Goal: Task Accomplishment & Management: Use online tool/utility

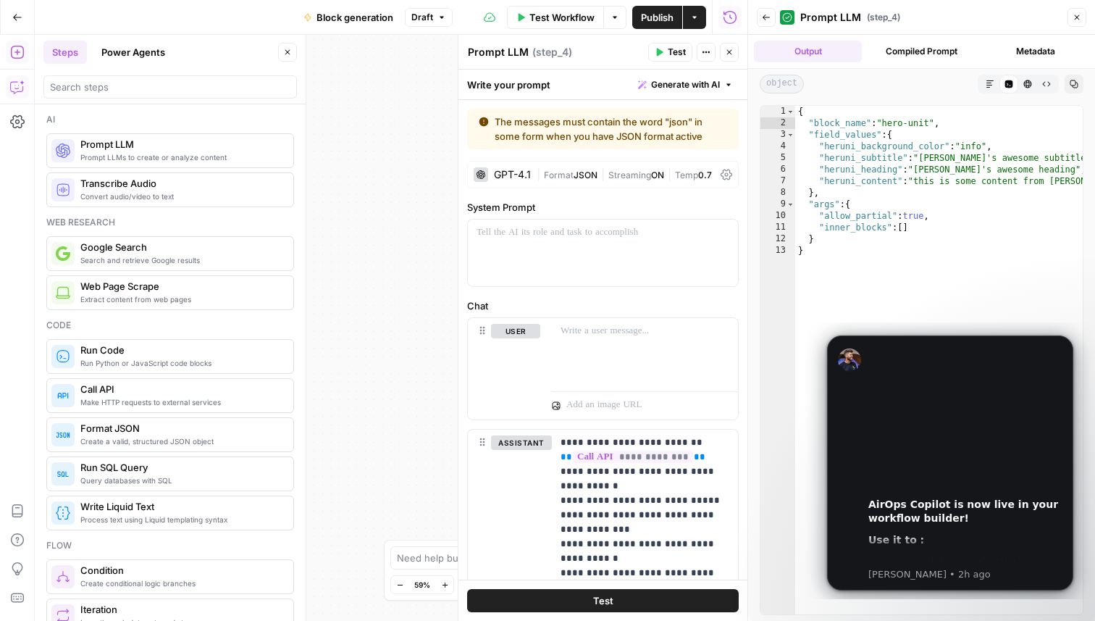
scroll to position [99, 0]
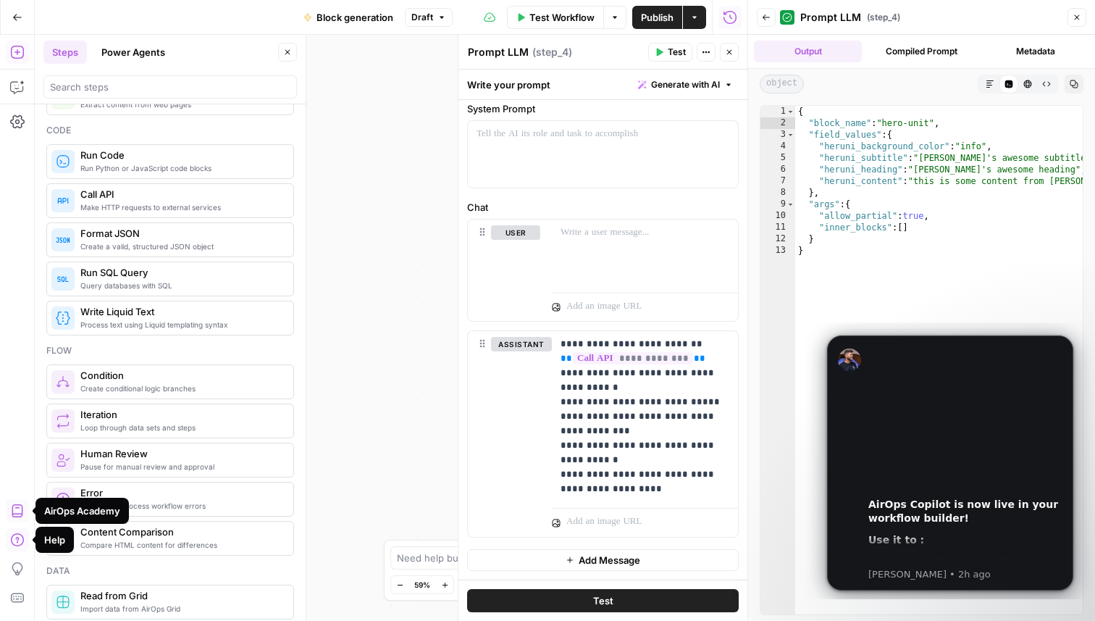
click at [14, 14] on icon "button" at bounding box center [17, 17] width 10 height 10
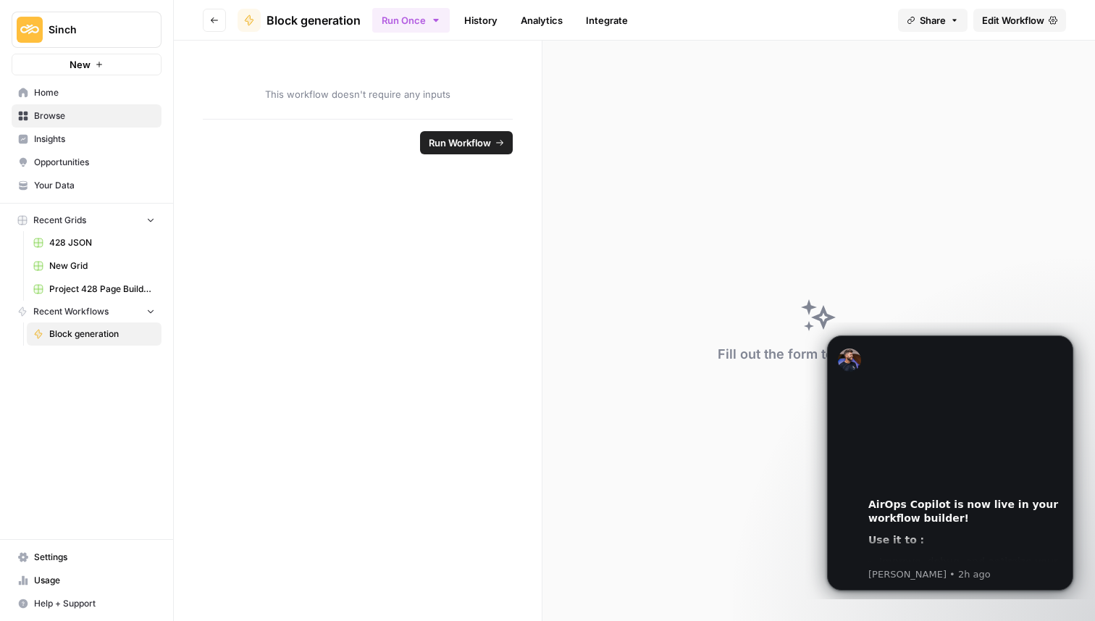
click at [72, 188] on span "Your Data" at bounding box center [94, 185] width 121 height 13
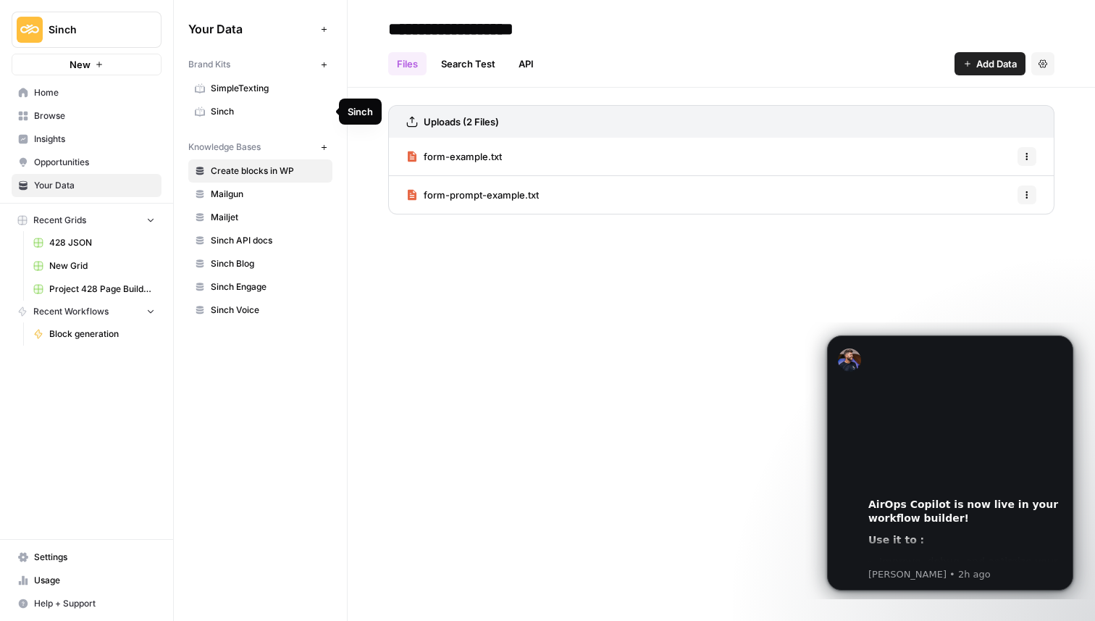
click at [240, 103] on link "Sinch" at bounding box center [260, 111] width 144 height 23
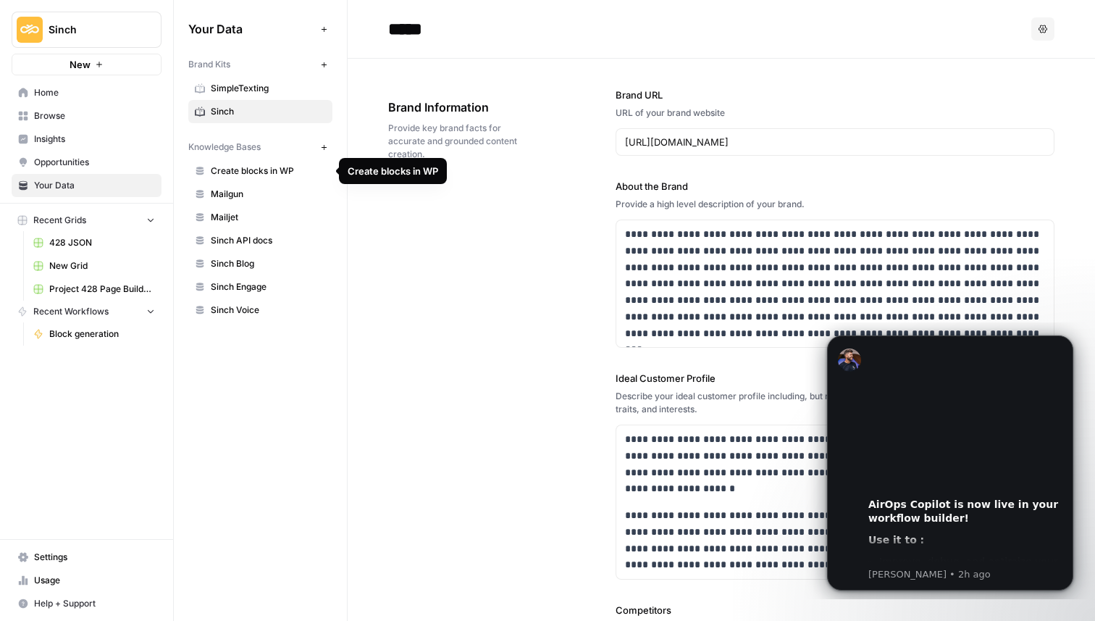
click at [235, 169] on span "Create blocks in WP" at bounding box center [268, 170] width 115 height 13
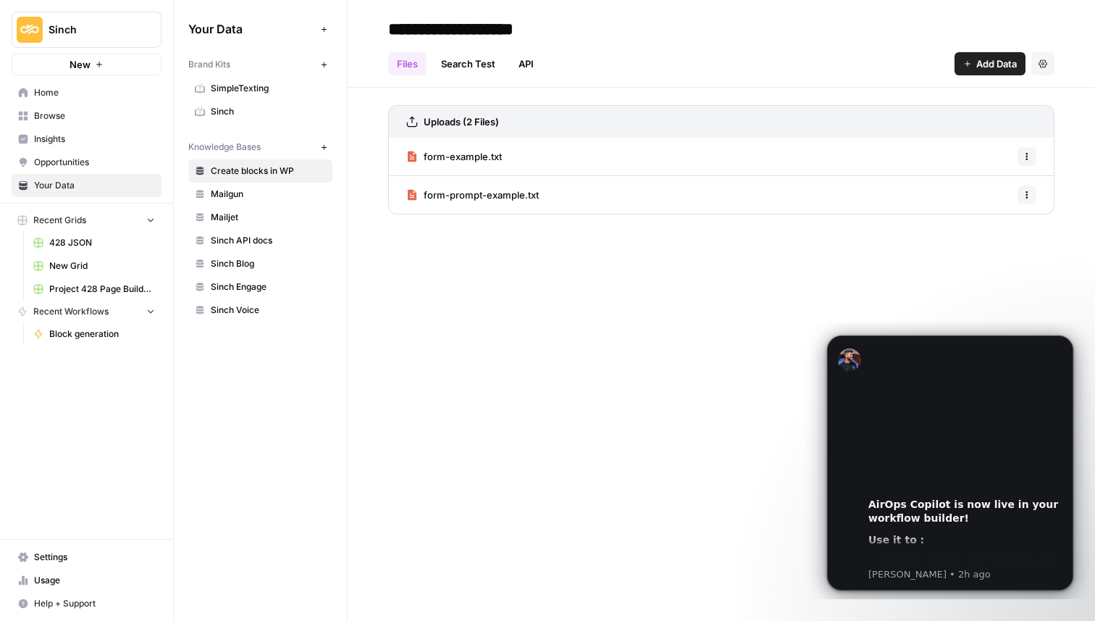
click at [236, 200] on span "Mailgun" at bounding box center [268, 194] width 115 height 13
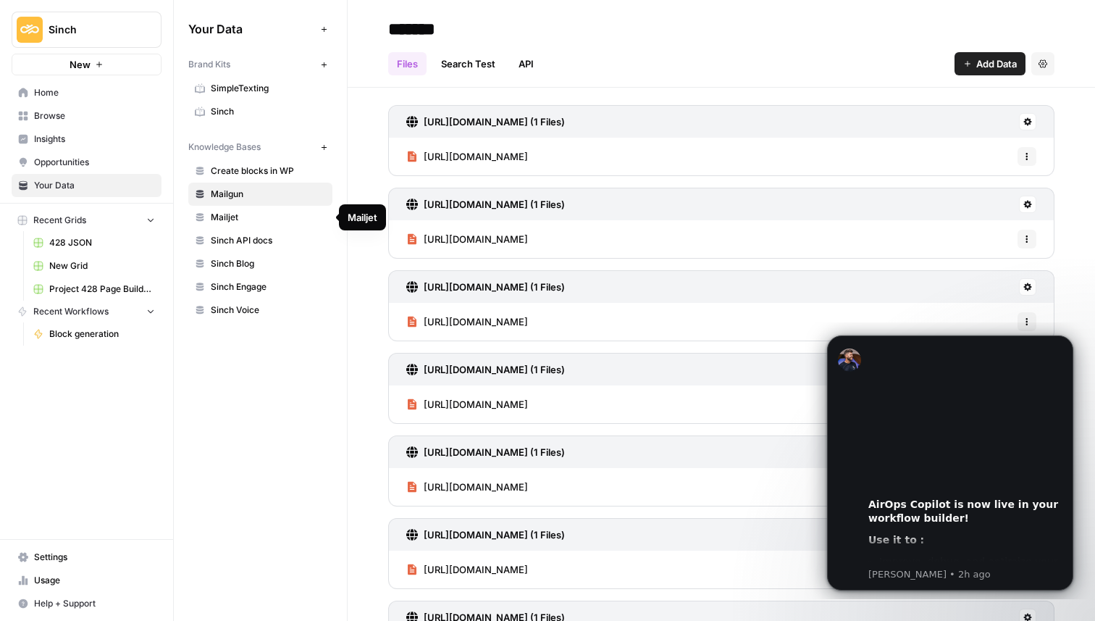
click at [237, 220] on span "Mailjet" at bounding box center [268, 217] width 115 height 13
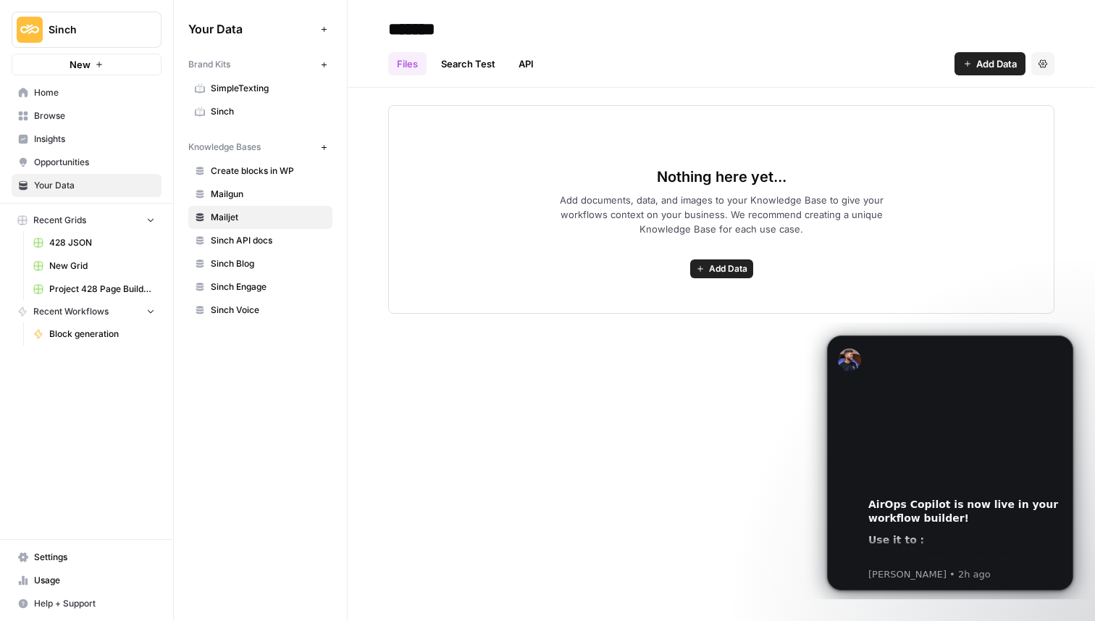
click at [236, 262] on span "Sinch Blog" at bounding box center [268, 263] width 115 height 13
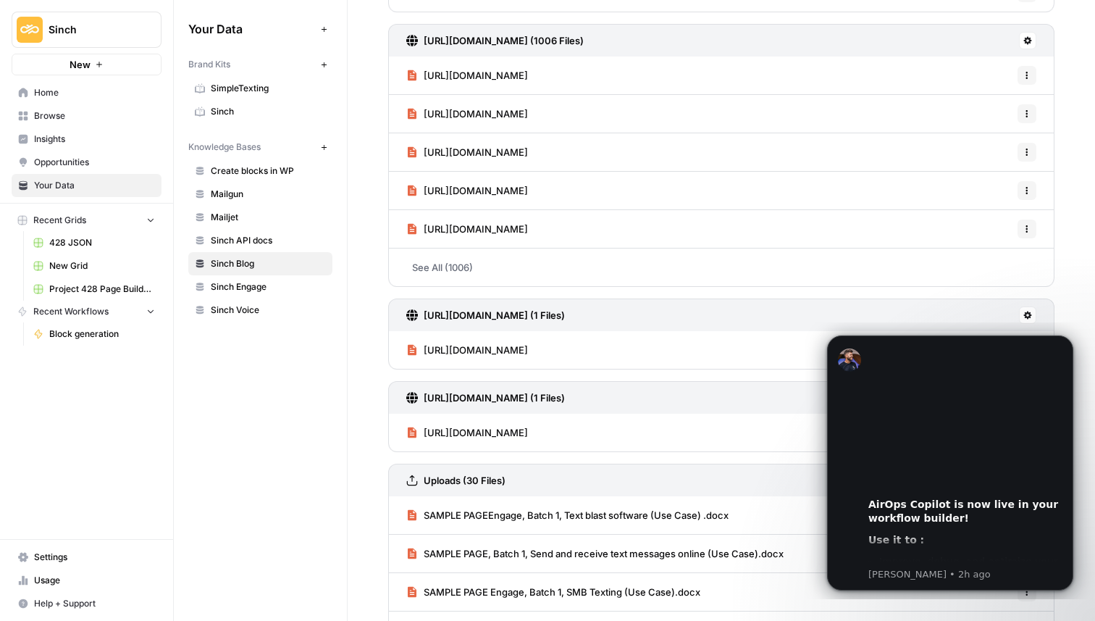
scroll to position [327, 0]
click at [489, 230] on span "[URL][DOMAIN_NAME]" at bounding box center [476, 230] width 104 height 14
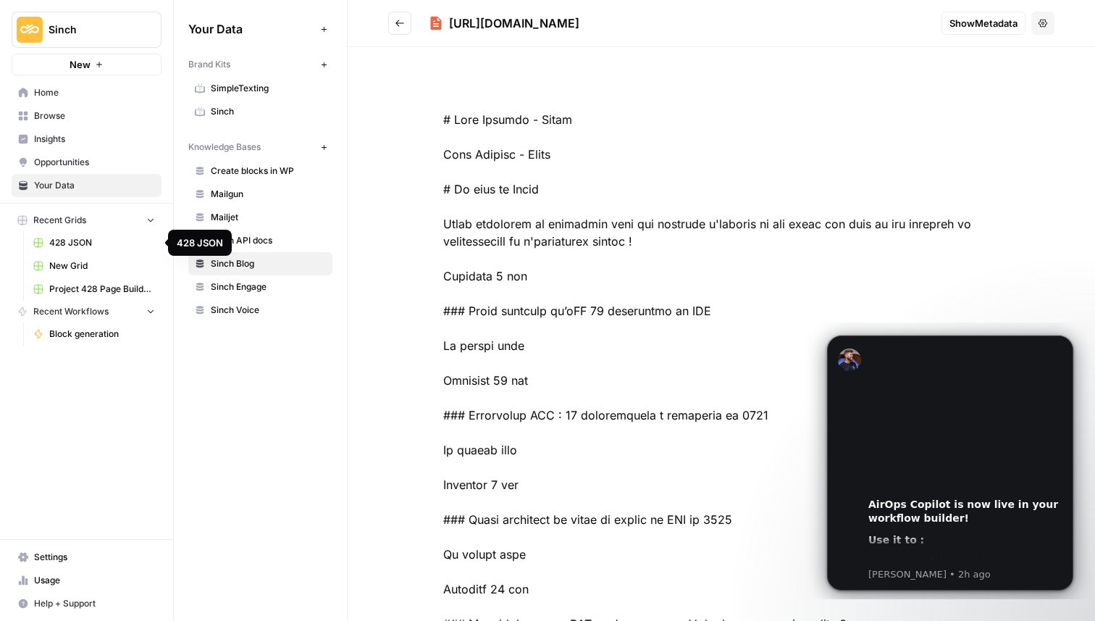
click at [89, 247] on span "428 JSON" at bounding box center [102, 242] width 106 height 13
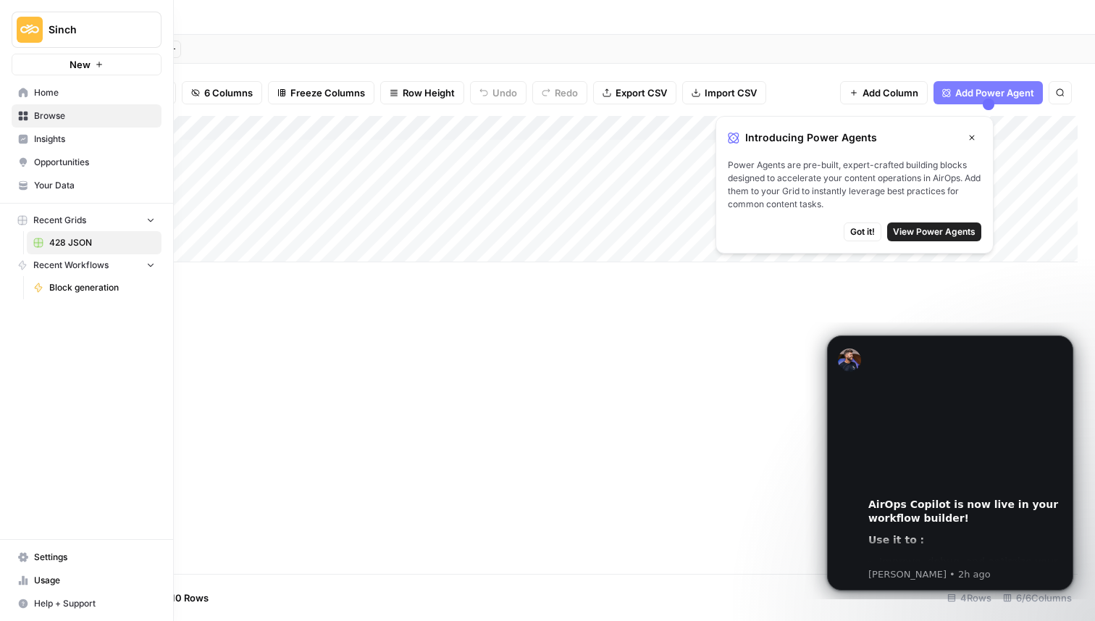
click at [143, 220] on button "Recent Grids" at bounding box center [87, 220] width 150 height 22
click at [48, 96] on span "Home" at bounding box center [94, 92] width 121 height 13
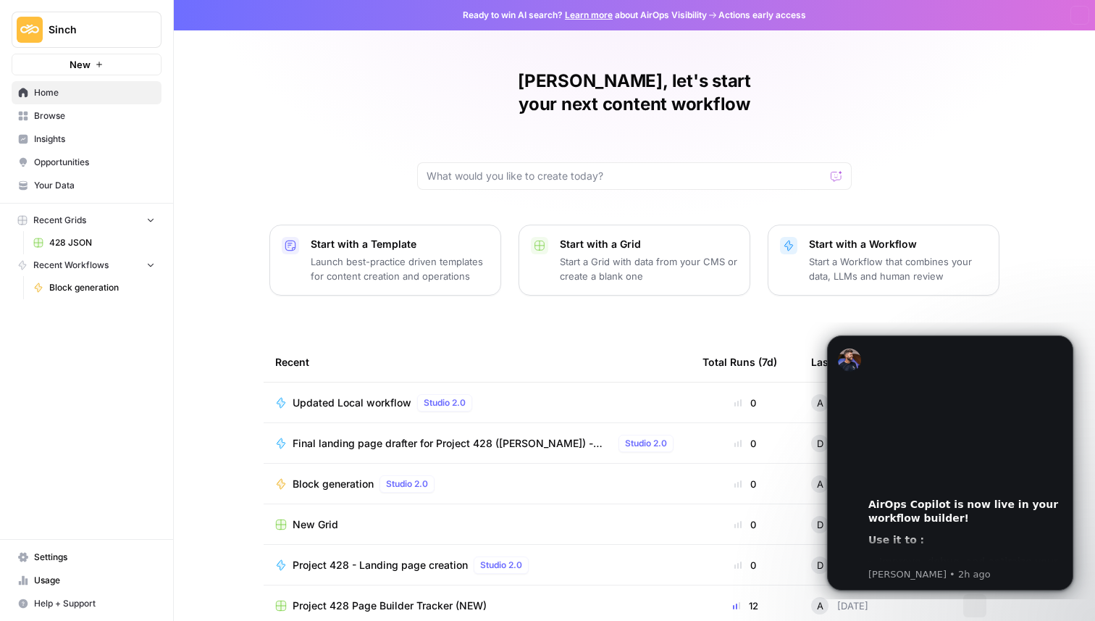
click at [48, 96] on span "Home" at bounding box center [94, 92] width 121 height 13
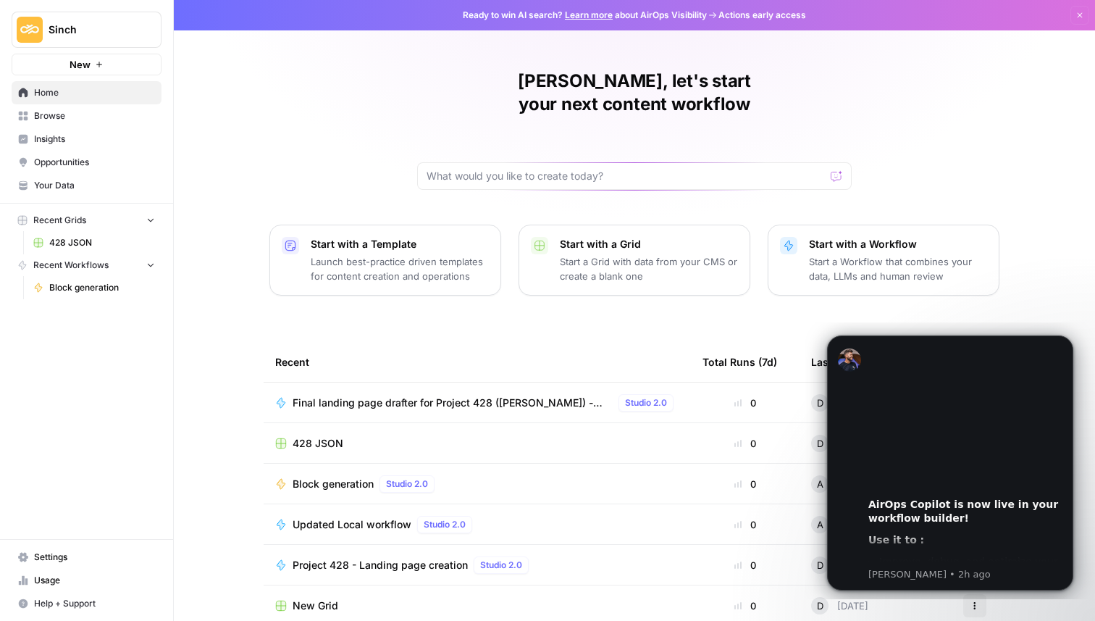
click at [51, 551] on span "Settings" at bounding box center [94, 556] width 121 height 13
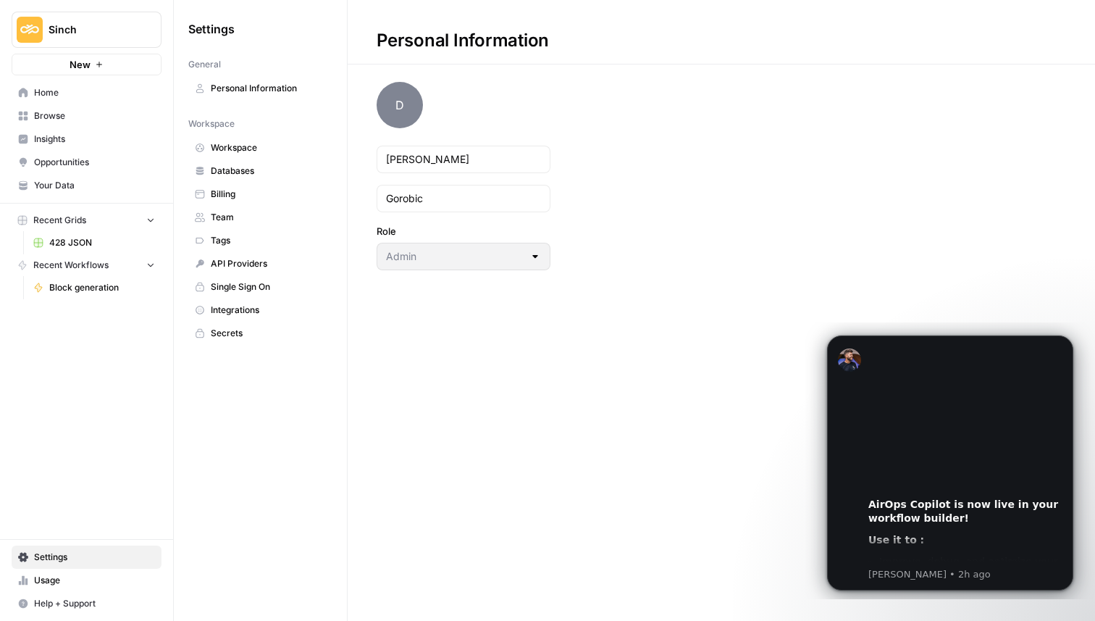
click at [260, 168] on span "Databases" at bounding box center [268, 170] width 115 height 13
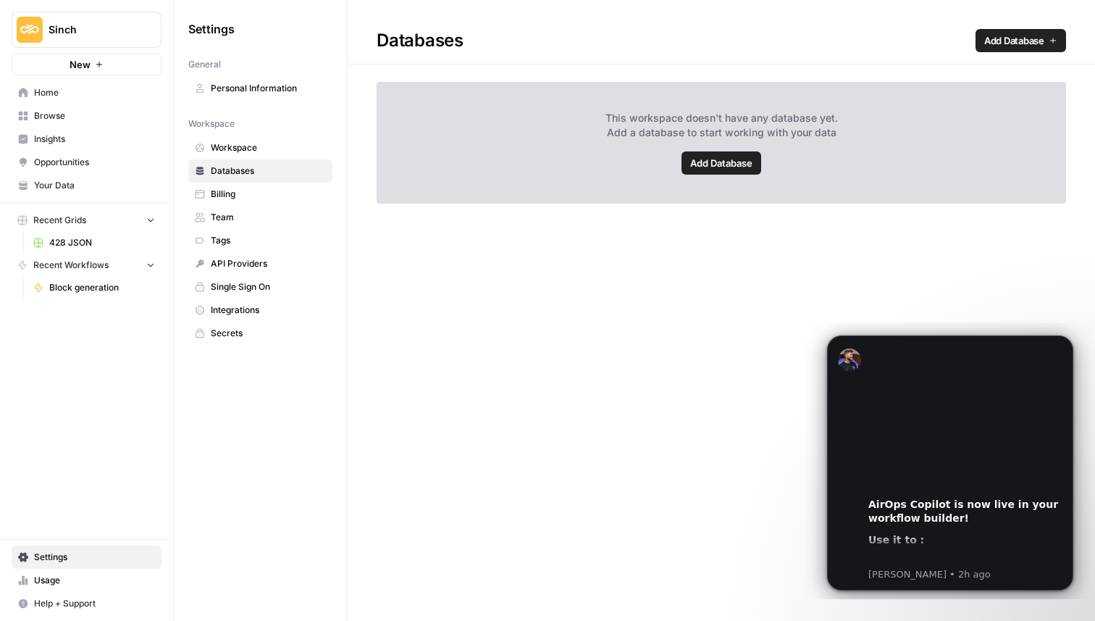
click at [245, 221] on span "Team" at bounding box center [268, 217] width 115 height 13
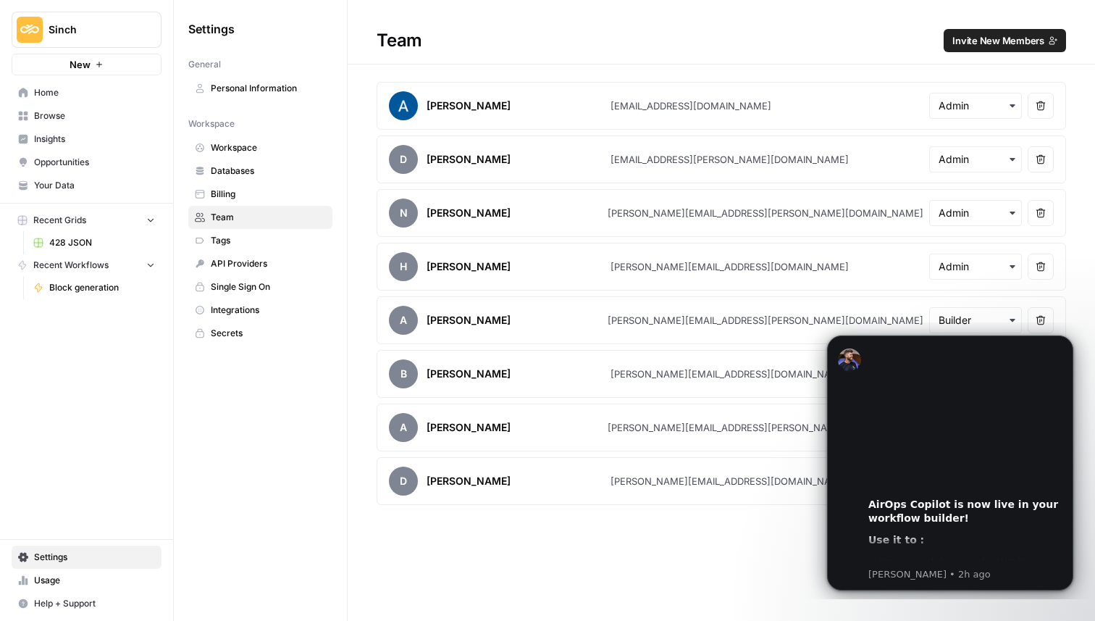
click at [243, 230] on link "Tags" at bounding box center [260, 240] width 144 height 23
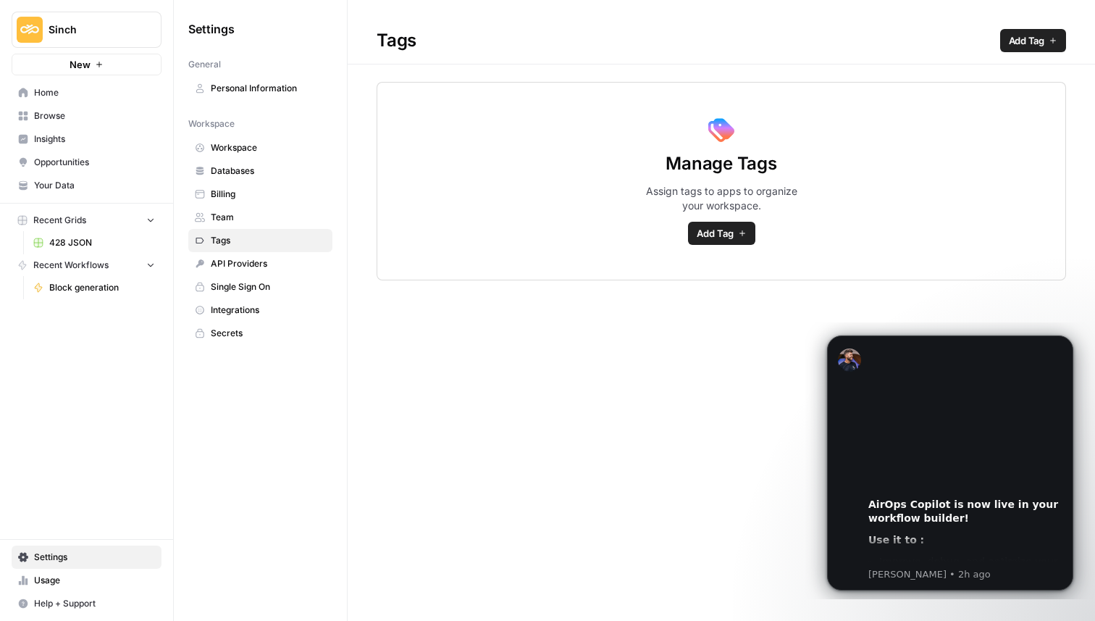
click at [231, 314] on span "Integrations" at bounding box center [268, 309] width 115 height 13
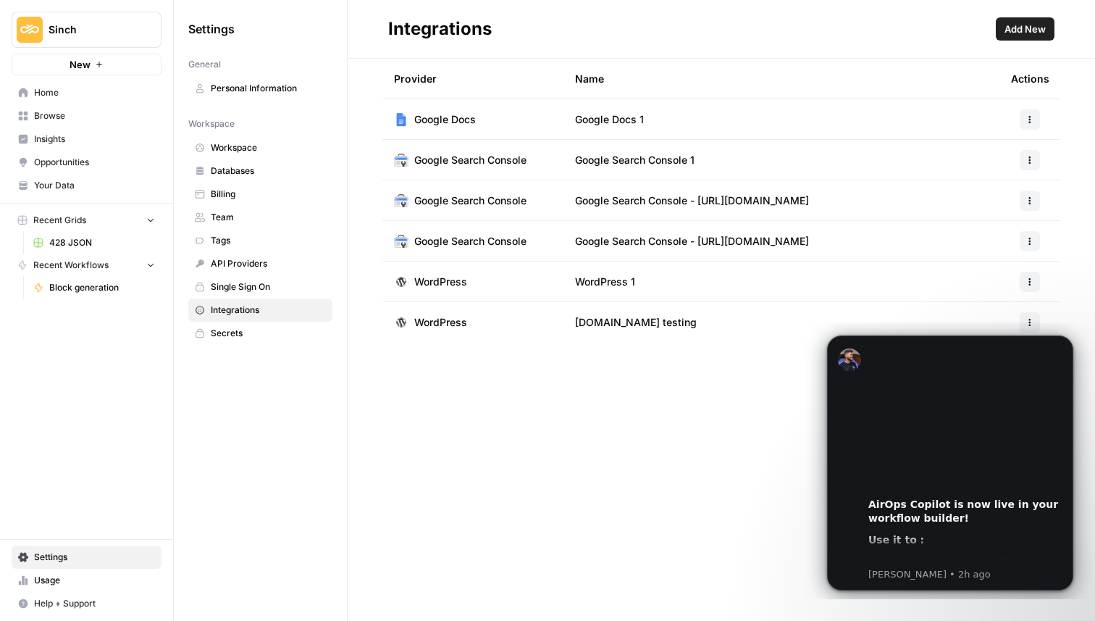
click at [52, 122] on link "Browse" at bounding box center [87, 115] width 150 height 23
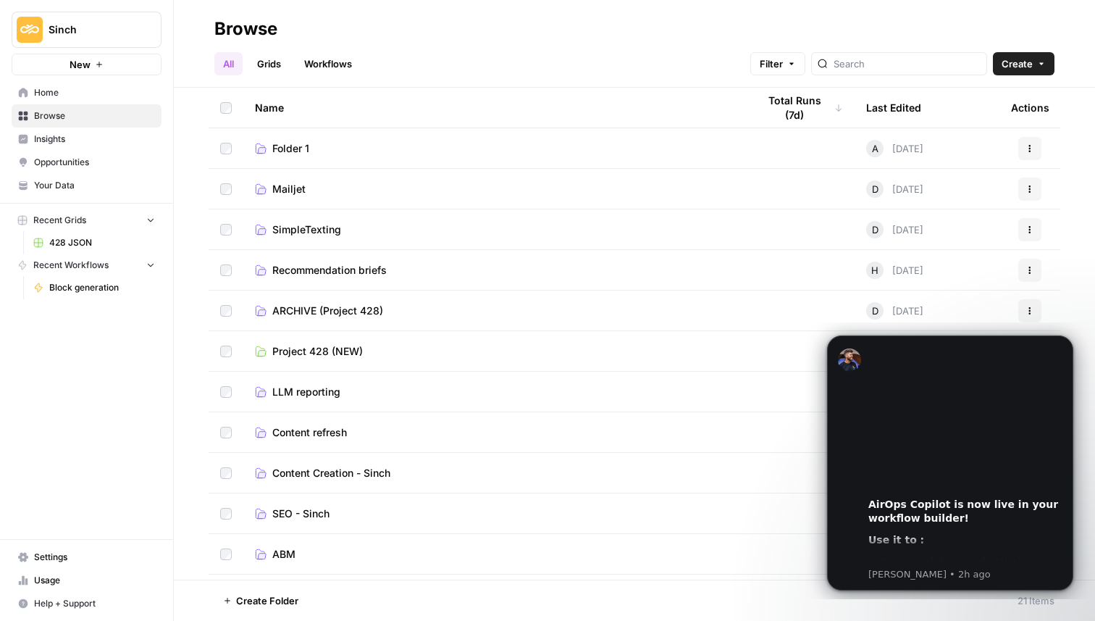
click at [371, 190] on link "Mailjet" at bounding box center [494, 189] width 479 height 14
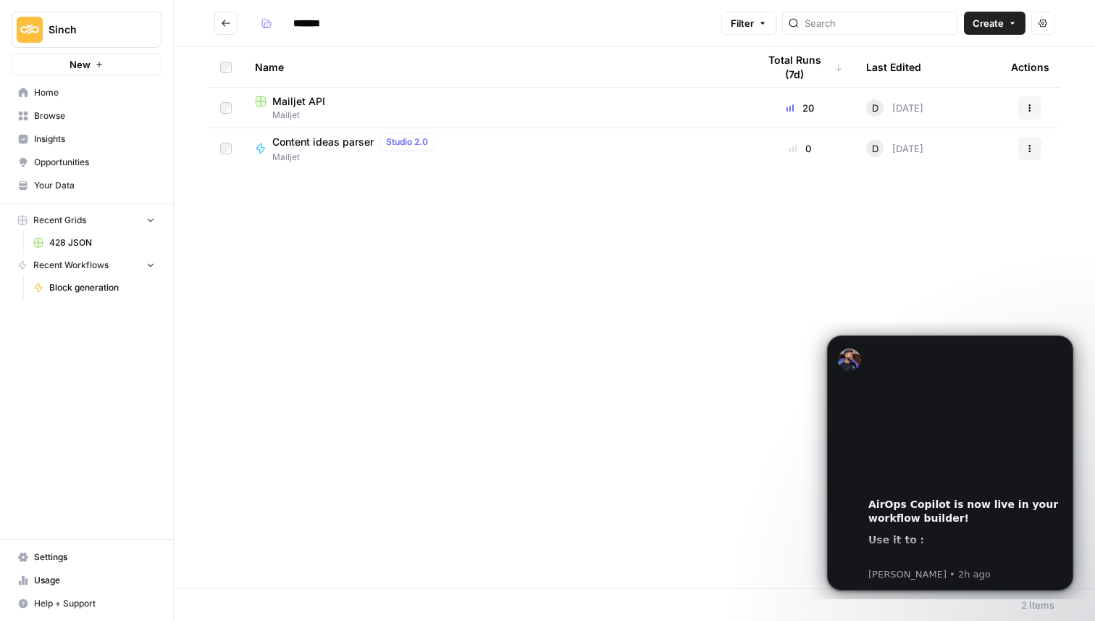
click at [225, 30] on button "Go back" at bounding box center [225, 23] width 23 height 23
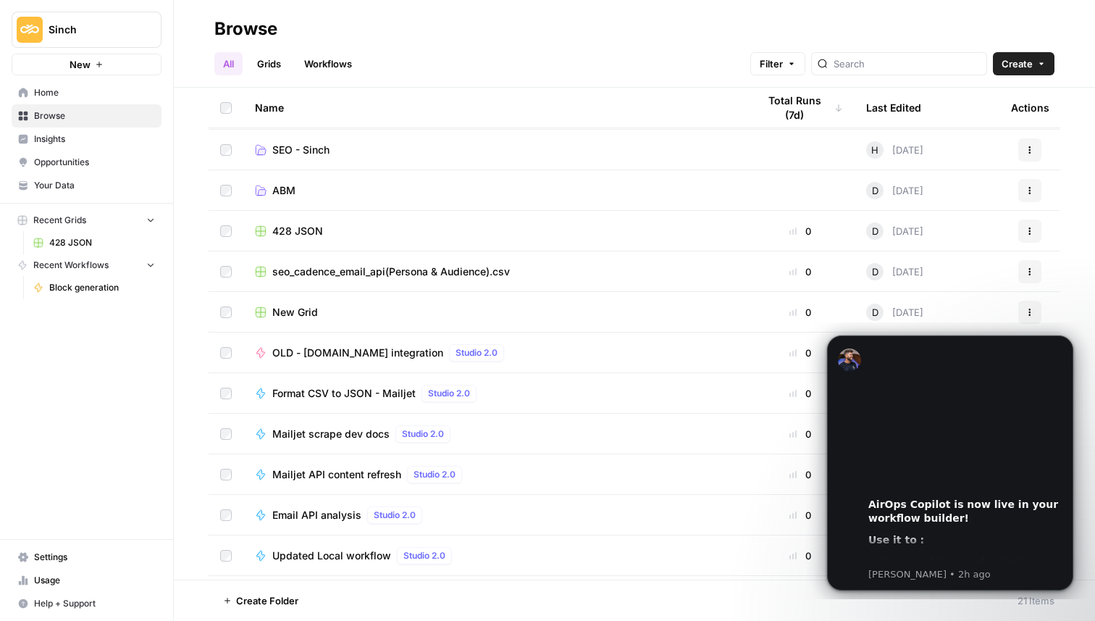
scroll to position [401, 0]
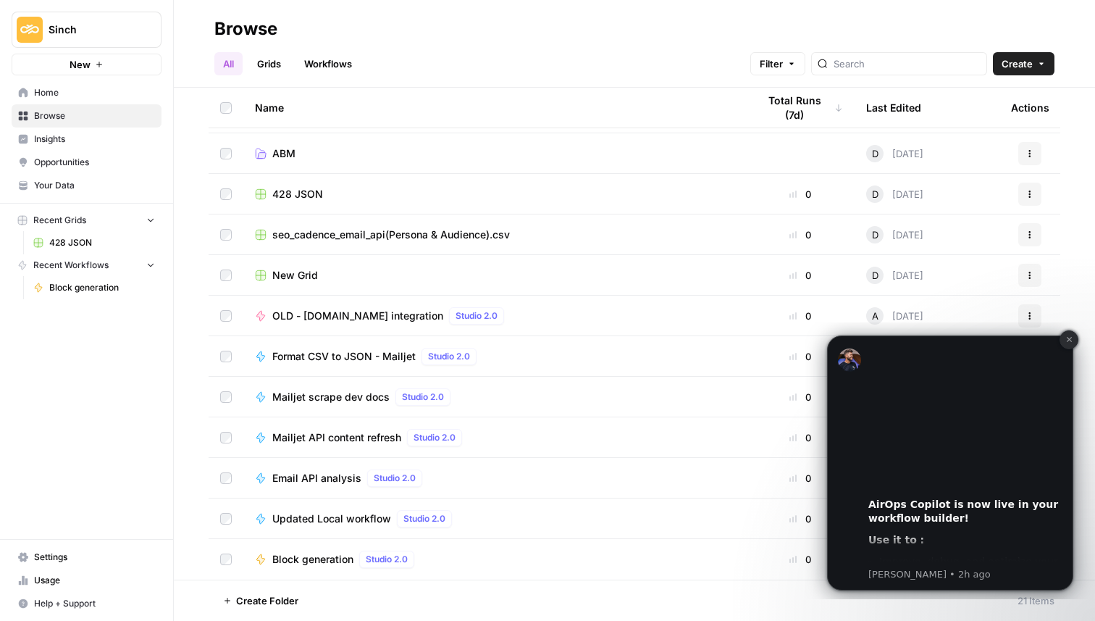
click at [1068, 338] on icon "Dismiss notification" at bounding box center [1069, 339] width 8 height 8
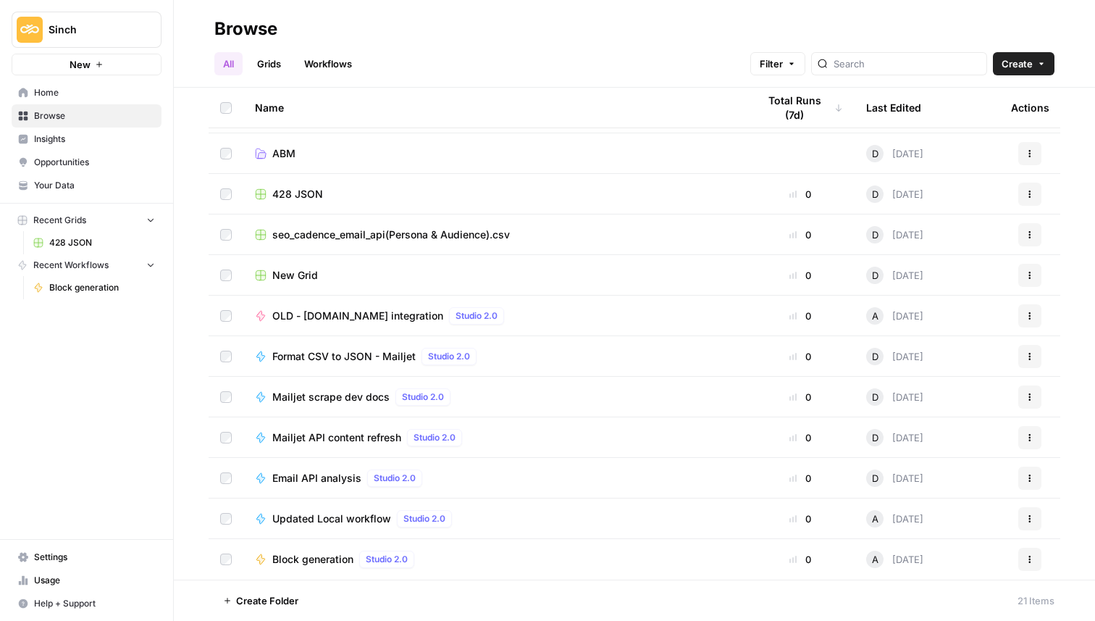
click at [91, 288] on span "Block generation" at bounding box center [102, 287] width 106 height 13
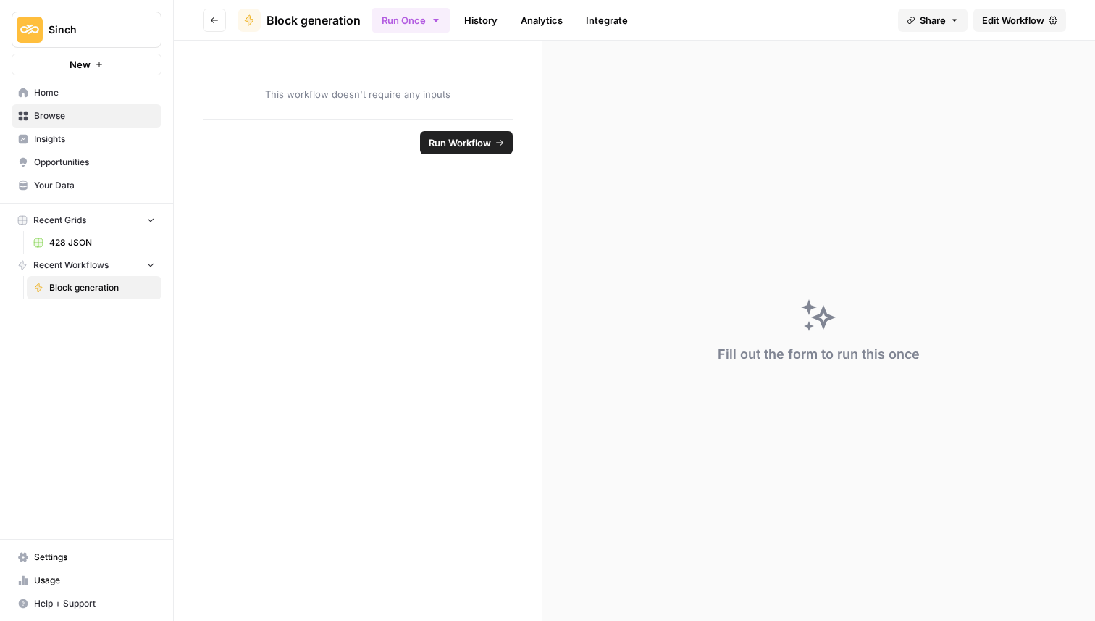
click at [480, 19] on link "History" at bounding box center [481, 20] width 51 height 23
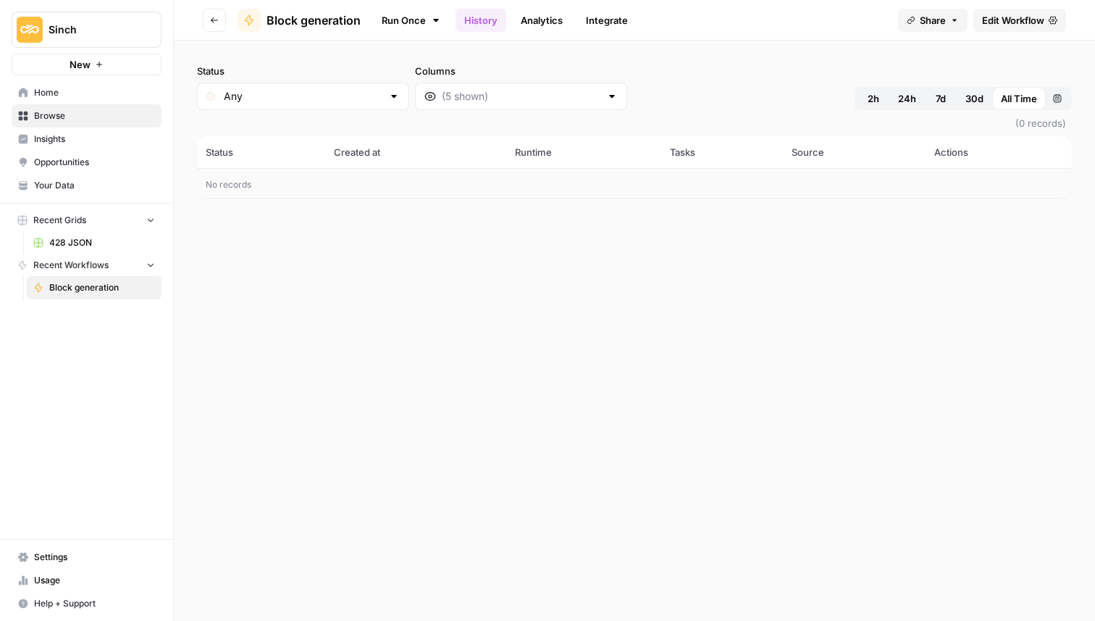
click at [322, 20] on span "Block generation" at bounding box center [314, 20] width 94 height 17
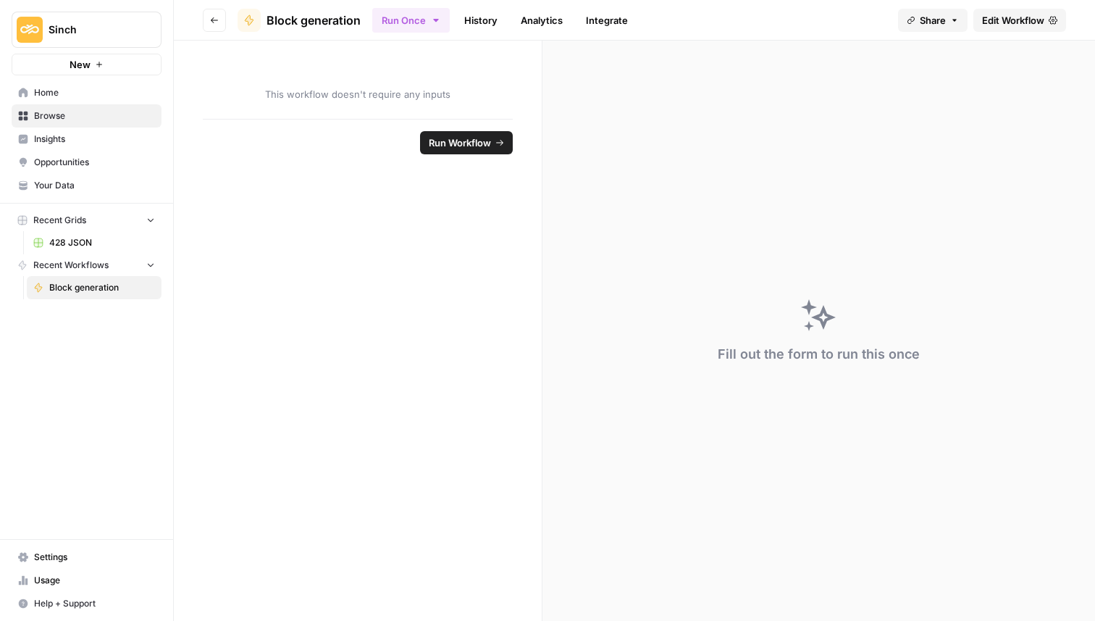
click at [1007, 18] on span "Edit Workflow" at bounding box center [1013, 20] width 62 height 14
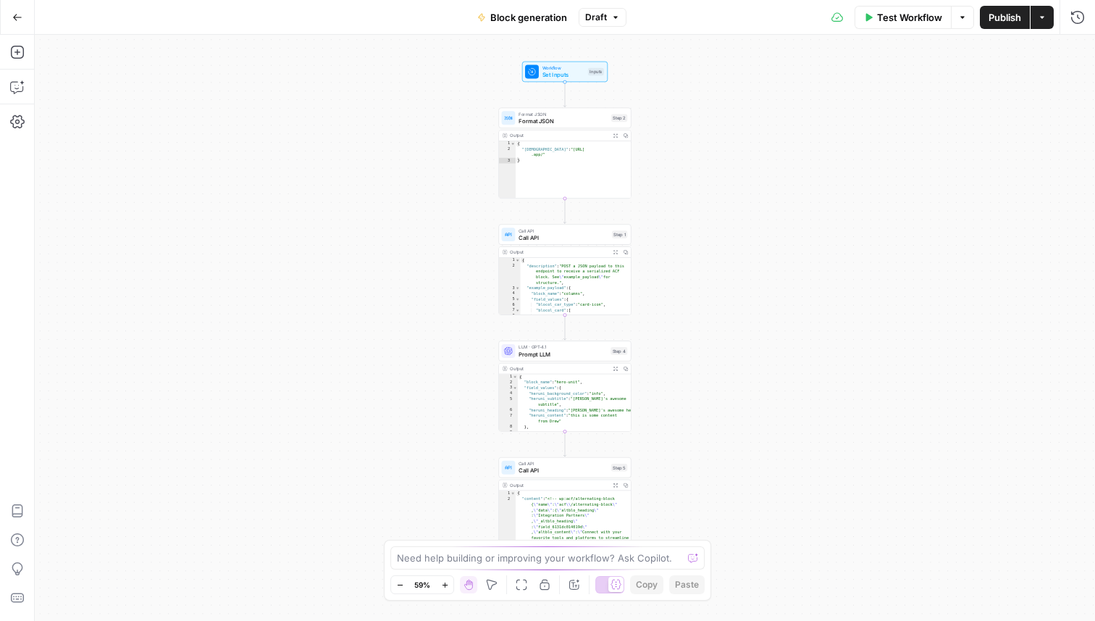
click at [1008, 20] on span "Publish" at bounding box center [1005, 17] width 33 height 14
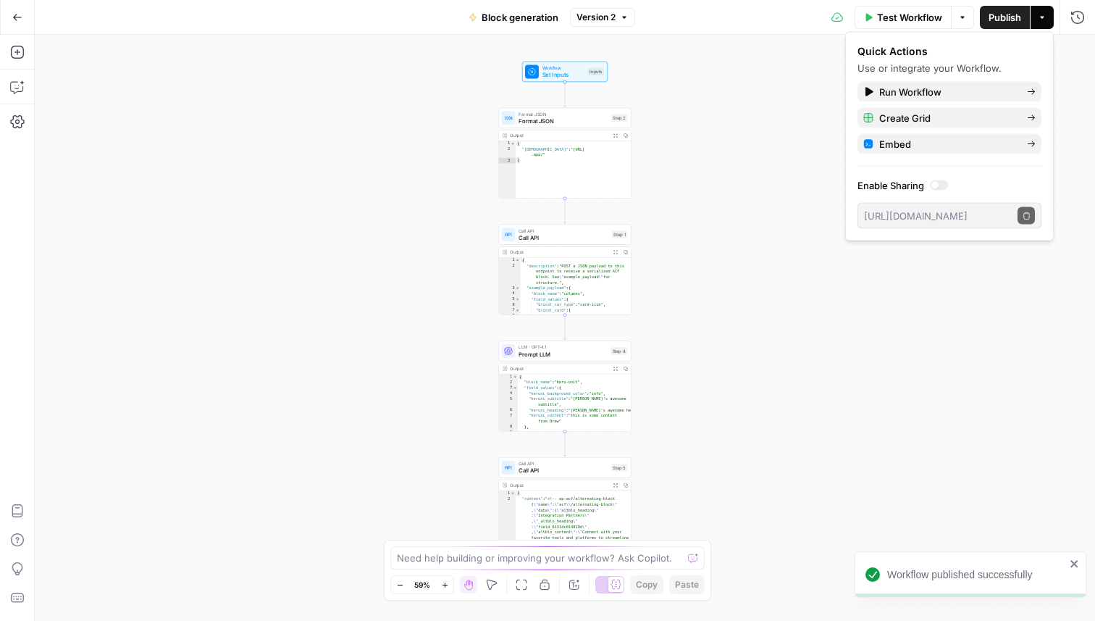
click at [538, 20] on span "Block generation" at bounding box center [520, 17] width 77 height 14
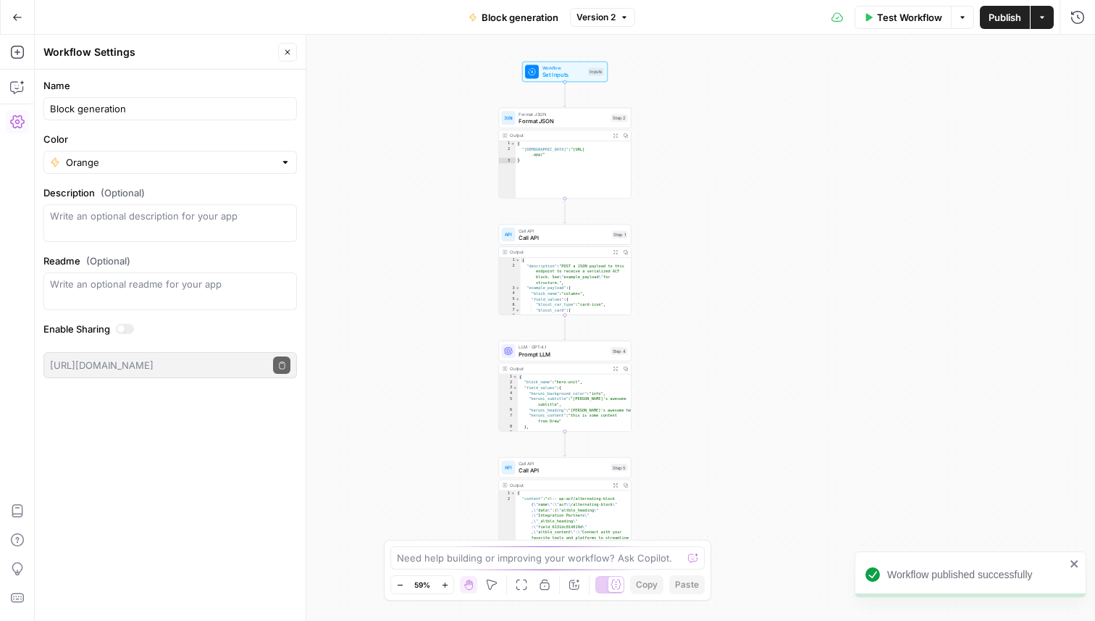
click at [621, 15] on icon "button" at bounding box center [624, 17] width 9 height 9
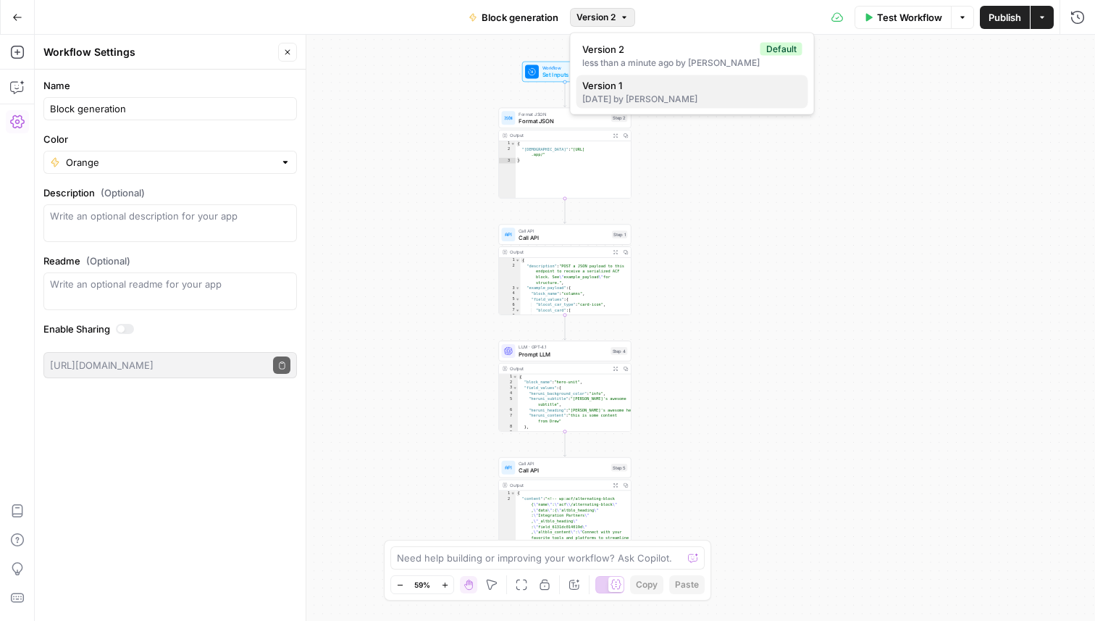
click at [686, 99] on div "[DATE] by [PERSON_NAME]" at bounding box center [692, 99] width 220 height 13
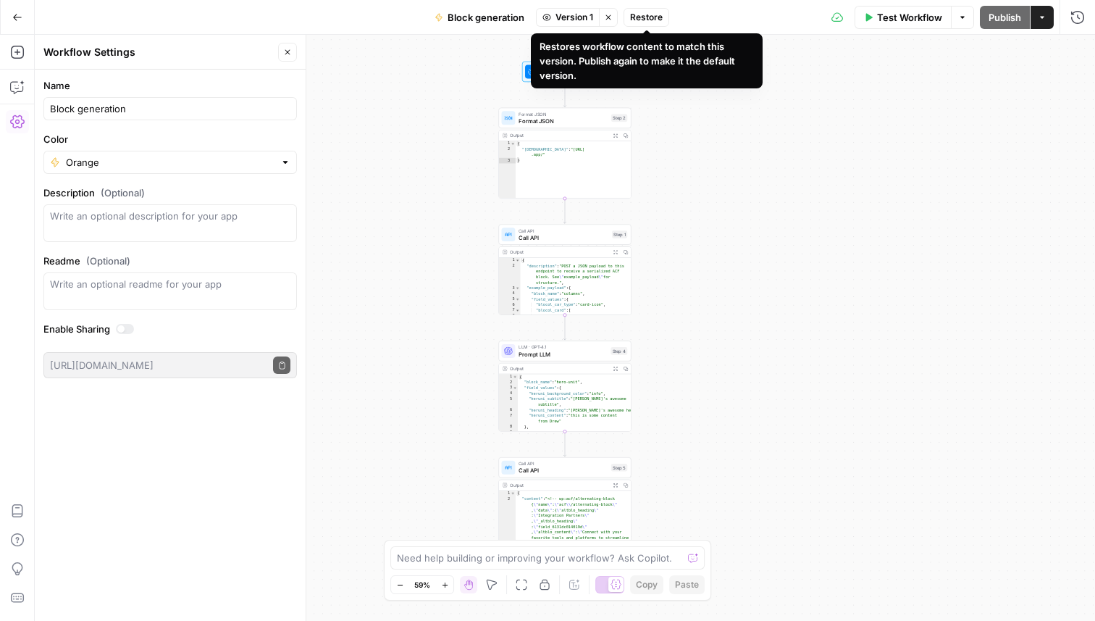
click at [654, 11] on span "Restore" at bounding box center [646, 17] width 33 height 13
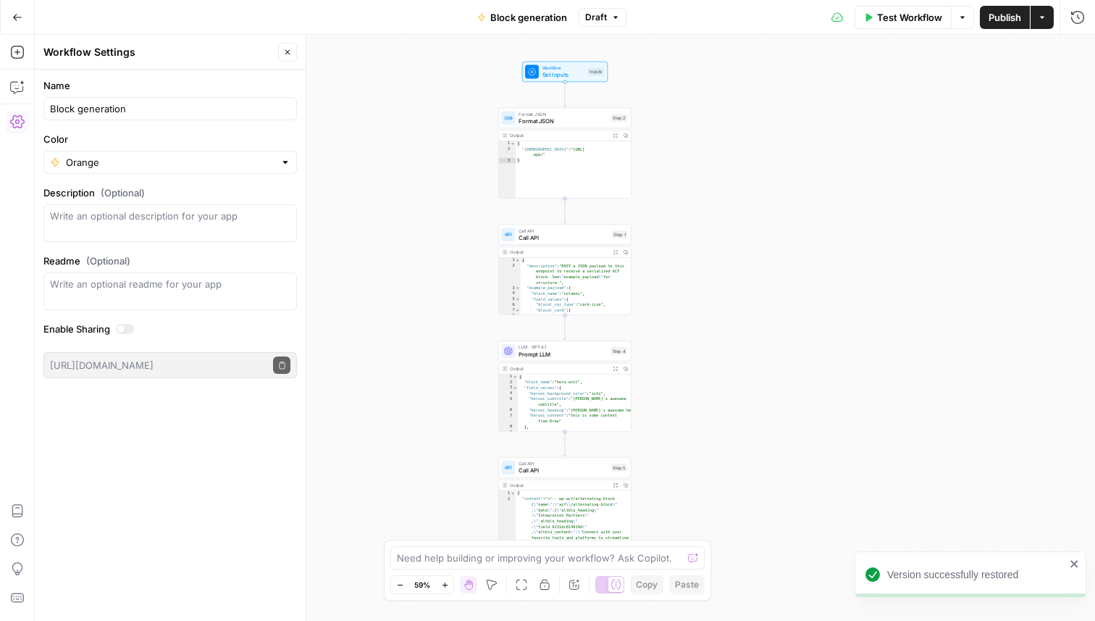
click at [597, 19] on span "Draft" at bounding box center [596, 17] width 22 height 13
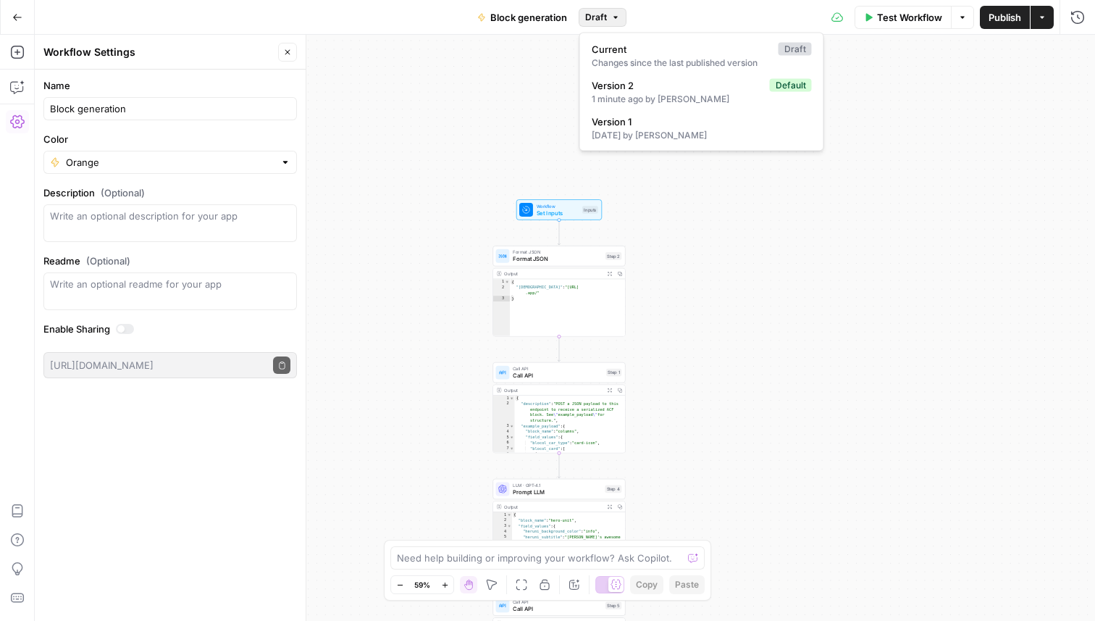
click at [385, 162] on div "Workflow Set Inputs Inputs Format JSON Format JSON Step 2 Output Expand Output …" at bounding box center [565, 328] width 1060 height 586
click at [610, 17] on button "Draft" at bounding box center [603, 17] width 48 height 19
click at [644, 91] on span "Version 2" at bounding box center [678, 85] width 172 height 14
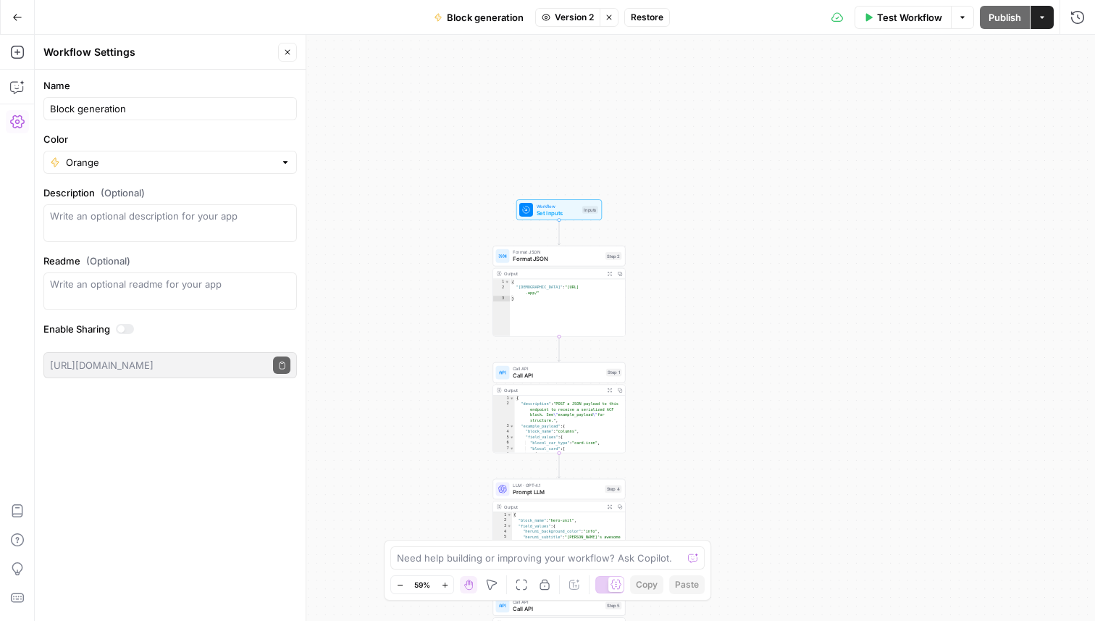
click at [644, 24] on button "Restore" at bounding box center [647, 17] width 46 height 19
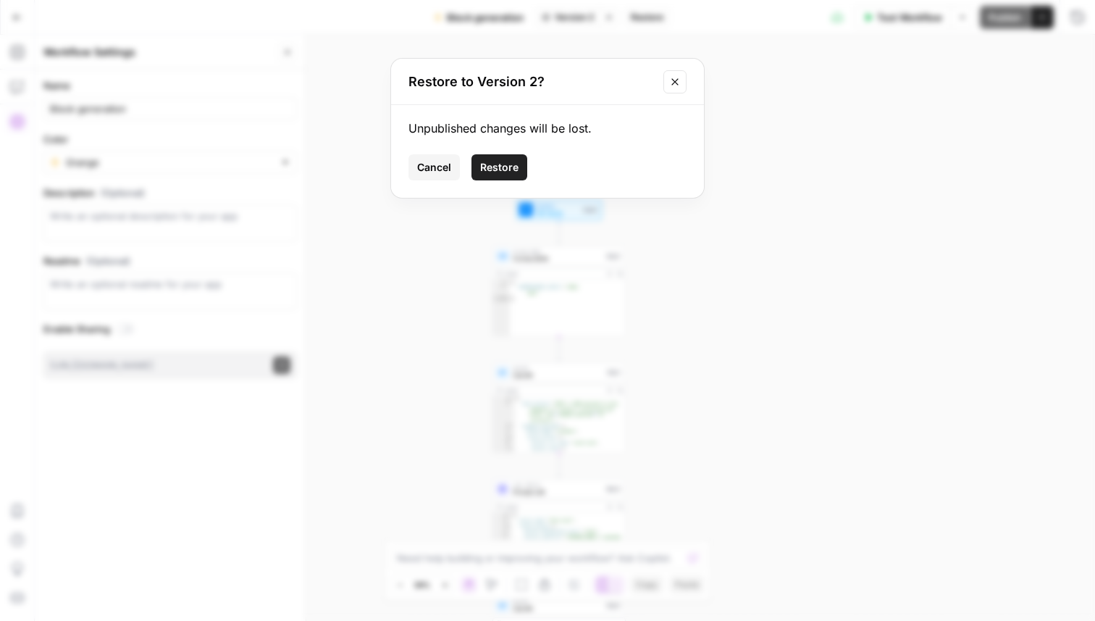
click at [503, 162] on span "Restore" at bounding box center [499, 167] width 38 height 14
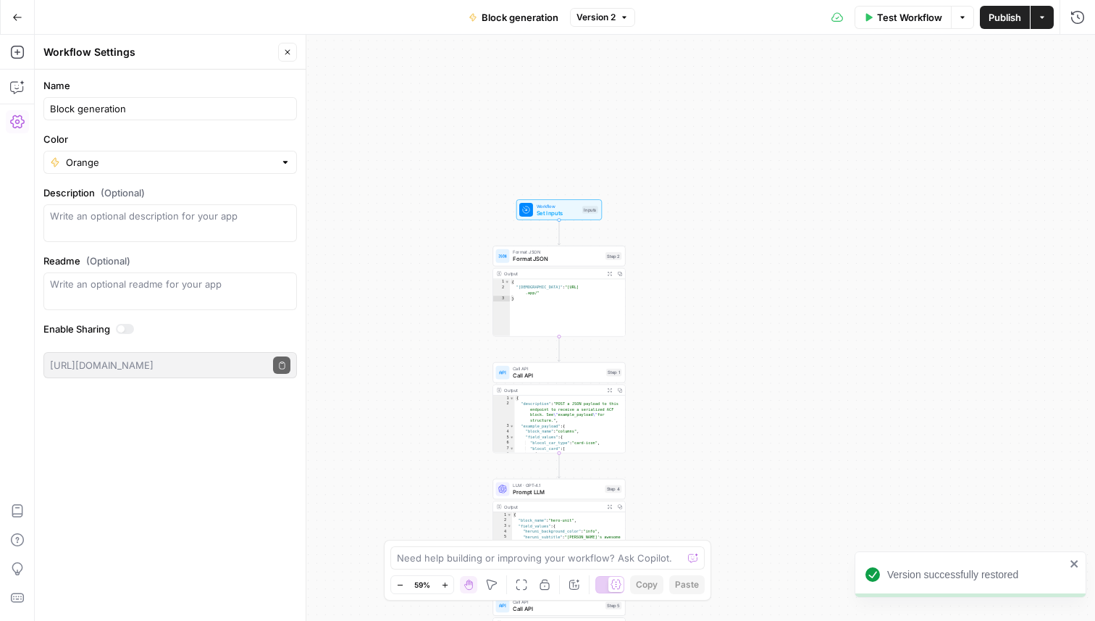
click at [606, 13] on span "Version 2" at bounding box center [596, 17] width 39 height 13
click at [742, 254] on div "Workflow Set Inputs Inputs Format JSON Format JSON Step 2 Output Expand Output …" at bounding box center [565, 328] width 1060 height 586
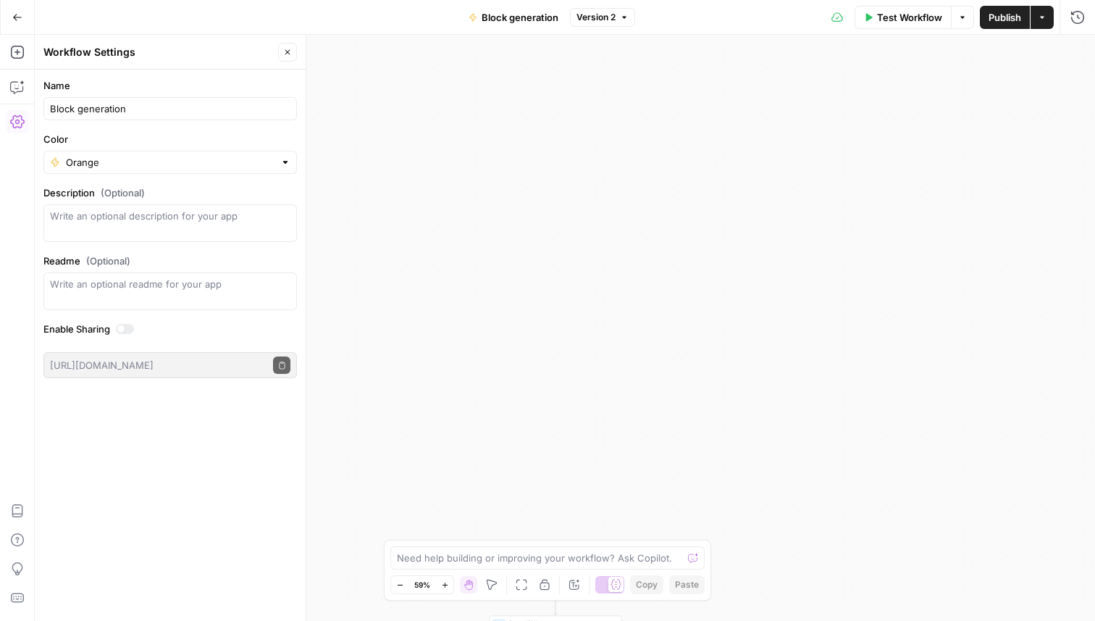
click at [624, 14] on icon "button" at bounding box center [624, 17] width 9 height 9
click at [527, 17] on span "Block generation" at bounding box center [520, 17] width 77 height 14
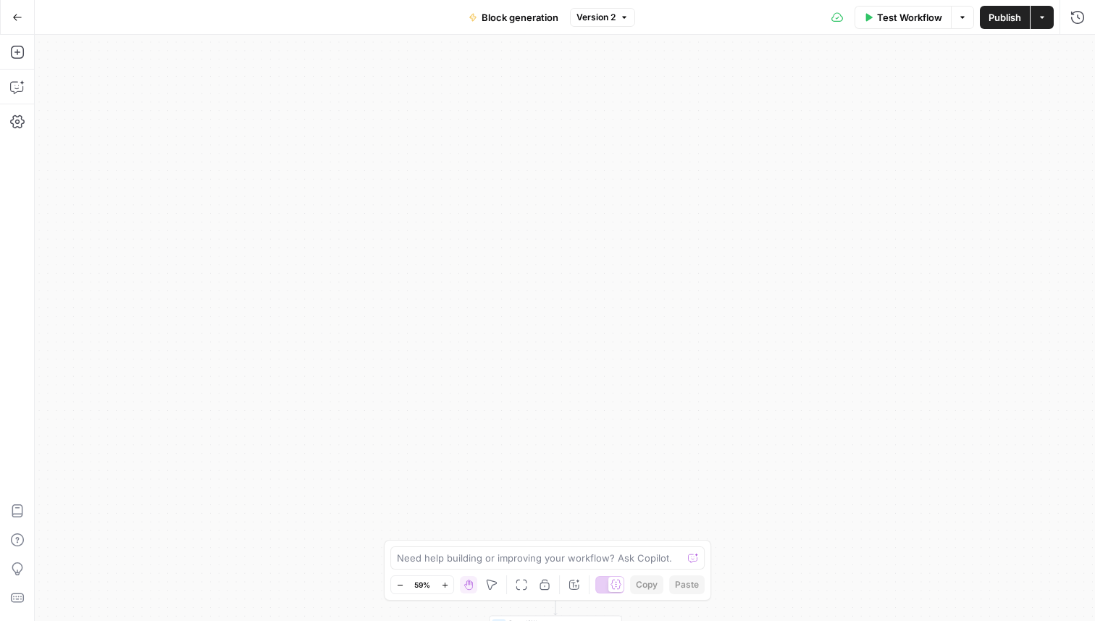
click at [527, 17] on span "Block generation" at bounding box center [520, 17] width 77 height 14
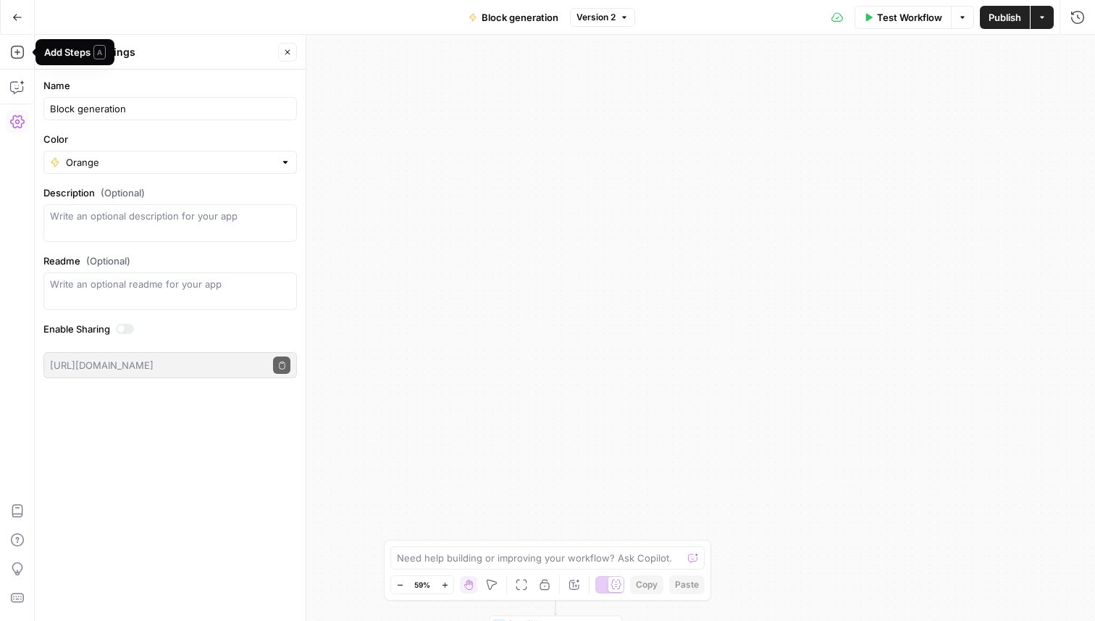
click at [19, 16] on icon "button" at bounding box center [17, 17] width 10 height 10
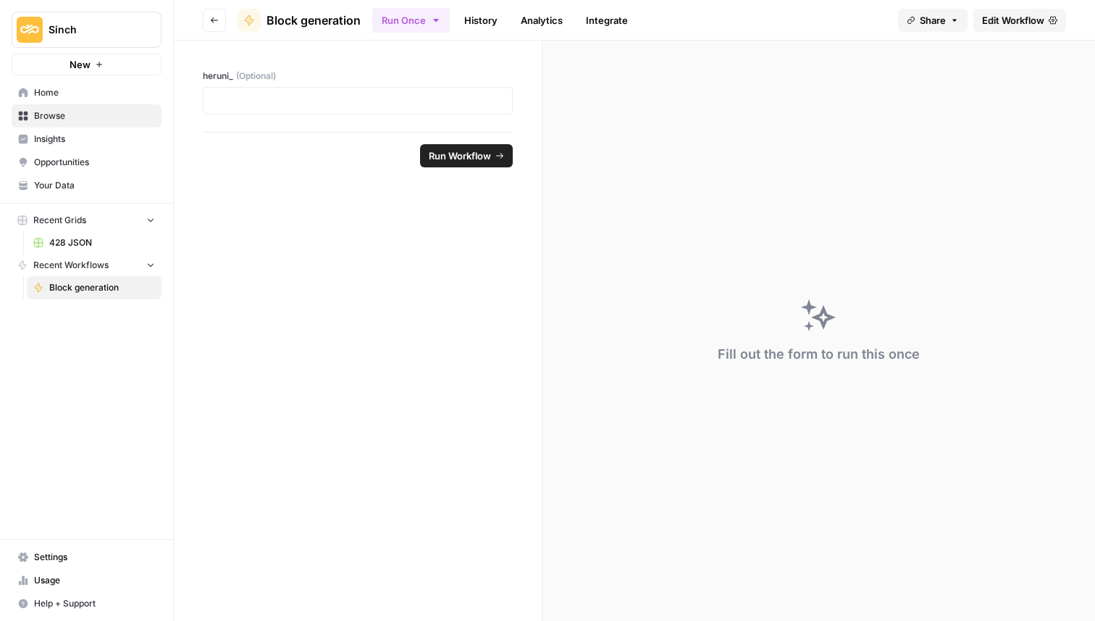
click at [66, 287] on span "Block generation" at bounding box center [102, 287] width 106 height 13
click at [491, 12] on link "History" at bounding box center [481, 20] width 51 height 23
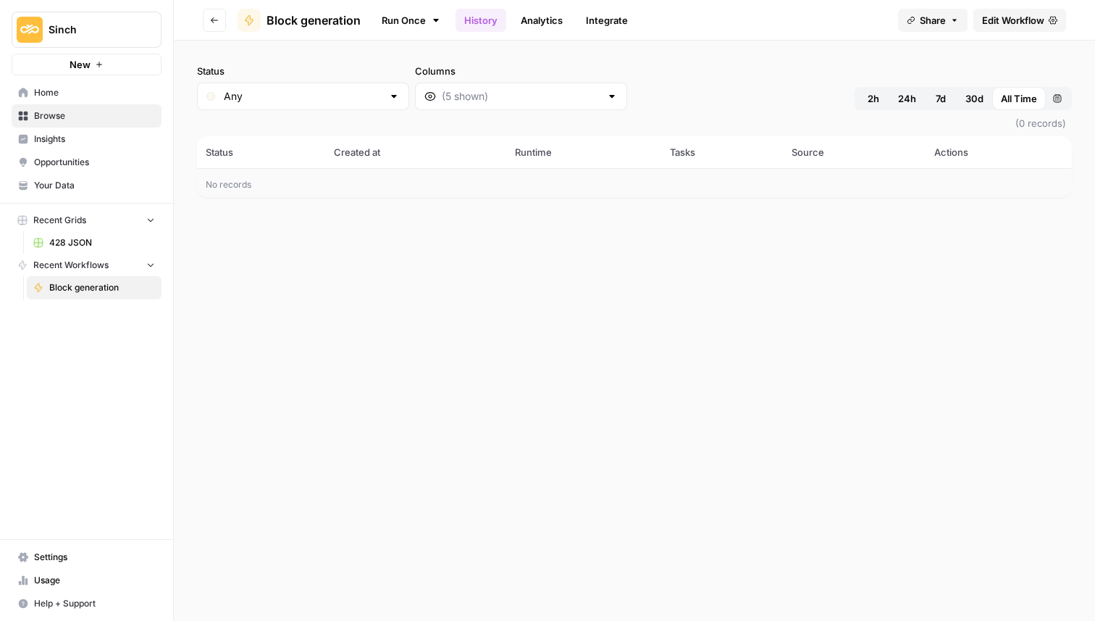
click at [590, 22] on link "Integrate" at bounding box center [606, 20] width 59 height 23
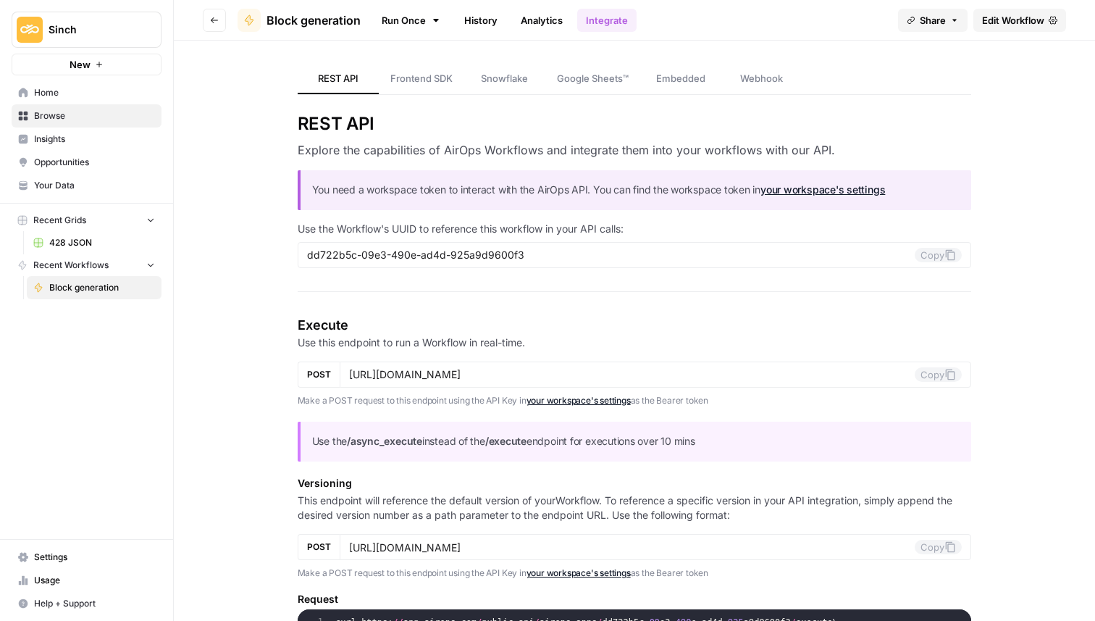
click at [469, 25] on link "History" at bounding box center [481, 20] width 51 height 23
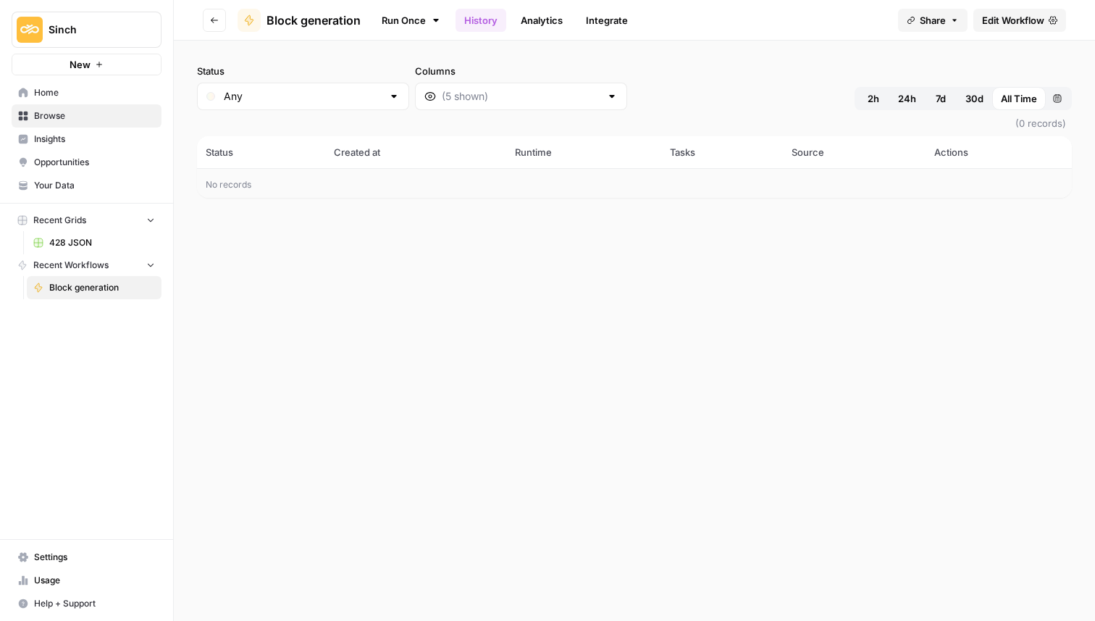
click at [1016, 25] on span "Edit Workflow" at bounding box center [1013, 20] width 62 height 14
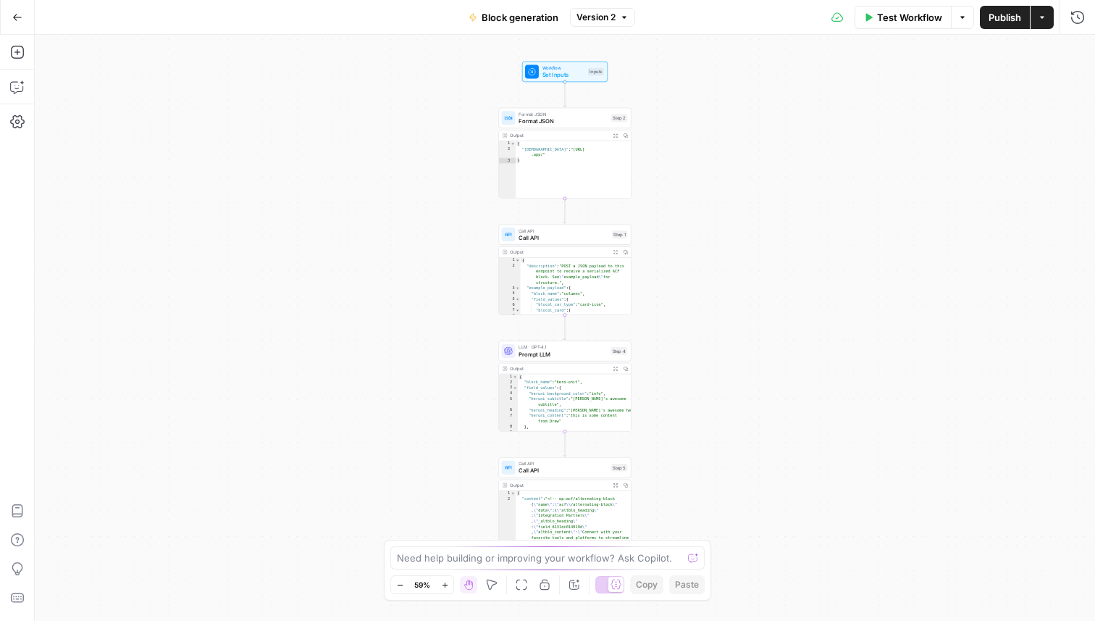
click at [600, 15] on span "Version 2" at bounding box center [596, 17] width 39 height 13
click at [632, 66] on div "4 minutes ago by [PERSON_NAME]" at bounding box center [692, 62] width 220 height 13
click at [531, 20] on span "Block generation" at bounding box center [520, 17] width 77 height 14
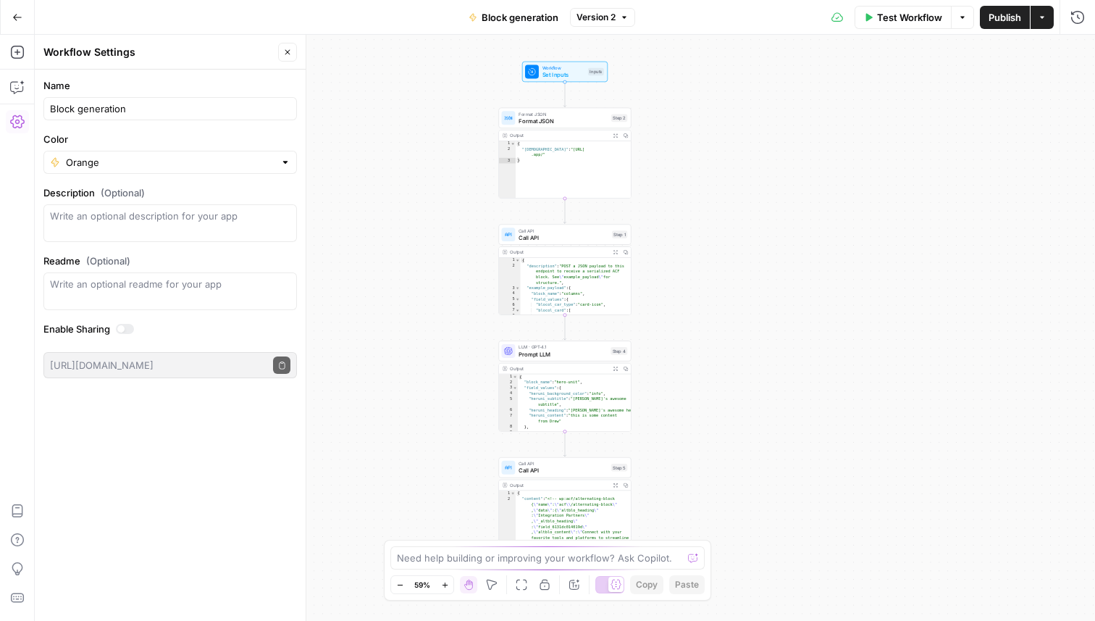
click at [531, 20] on span "Block generation" at bounding box center [520, 17] width 77 height 14
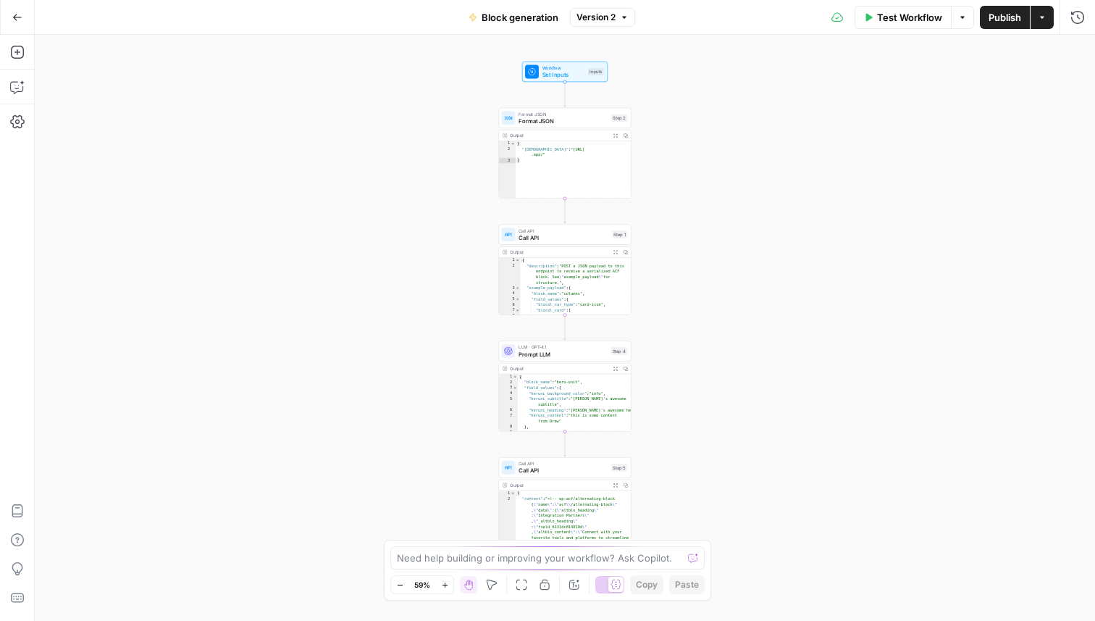
click at [1036, 12] on button "Actions" at bounding box center [1042, 17] width 23 height 23
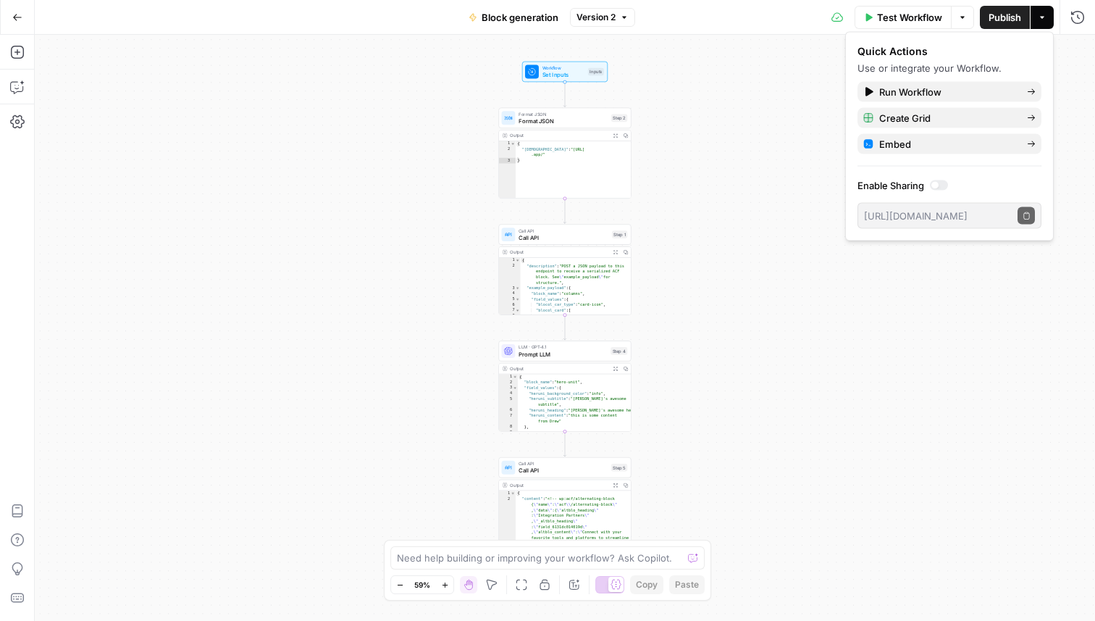
click at [791, 112] on div "Workflow Set Inputs Inputs Format JSON Format JSON Step 2 Output Expand Output …" at bounding box center [565, 328] width 1060 height 586
